Goal: Information Seeking & Learning: Understand process/instructions

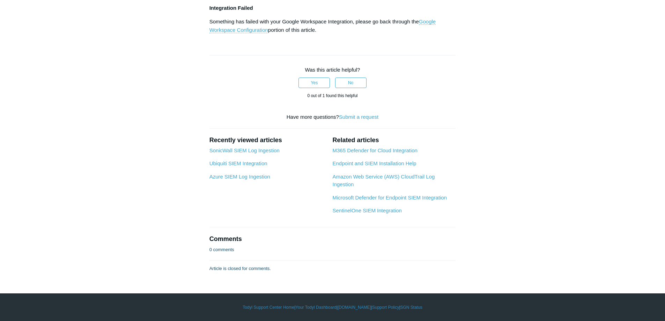
scroll to position [2898, 0]
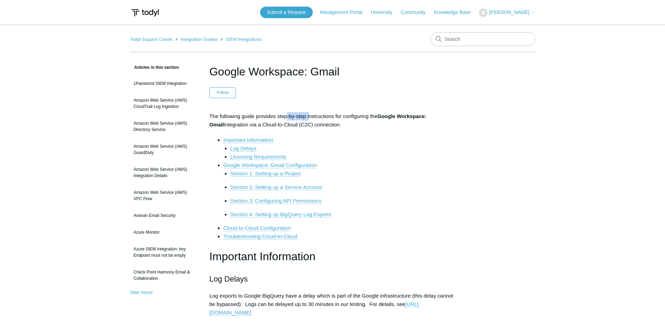
drag, startPoint x: 301, startPoint y: 115, endPoint x: 306, endPoint y: 120, distance: 6.7
click at [306, 120] on p "The following guide provides step-by-step instructions for configuring the Goog…" at bounding box center [333, 120] width 247 height 17
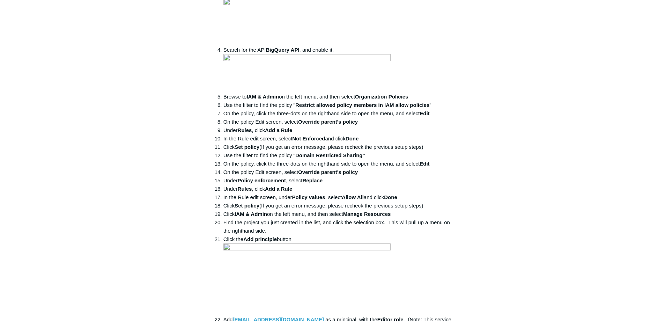
scroll to position [1192, 0]
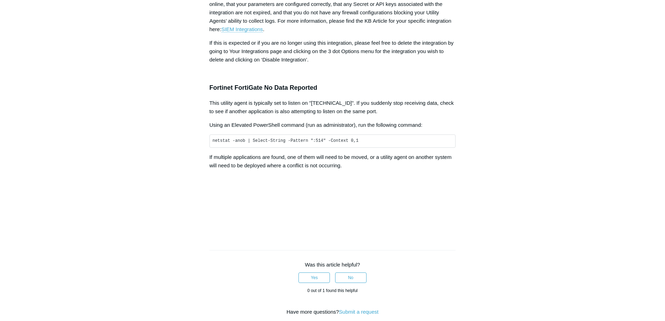
drag, startPoint x: 115, startPoint y: 189, endPoint x: 162, endPoint y: 320, distance: 139.5
